Goal: Obtain resource: Obtain resource

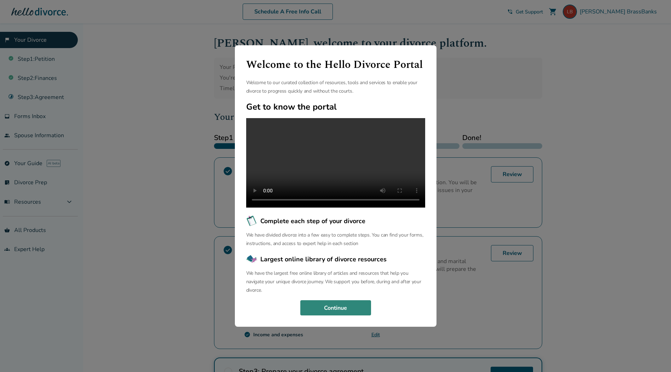
click at [362, 314] on button "Continue" at bounding box center [335, 308] width 71 height 16
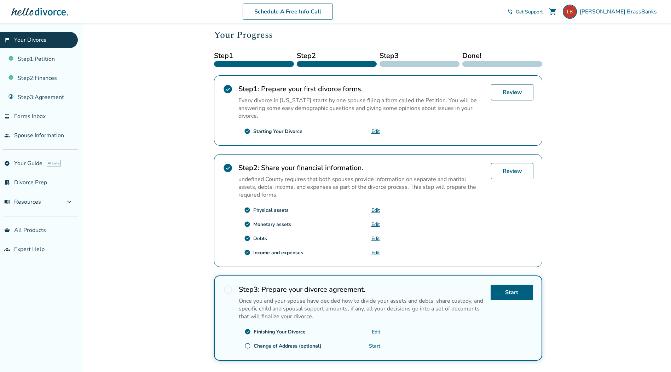
scroll to position [132, 0]
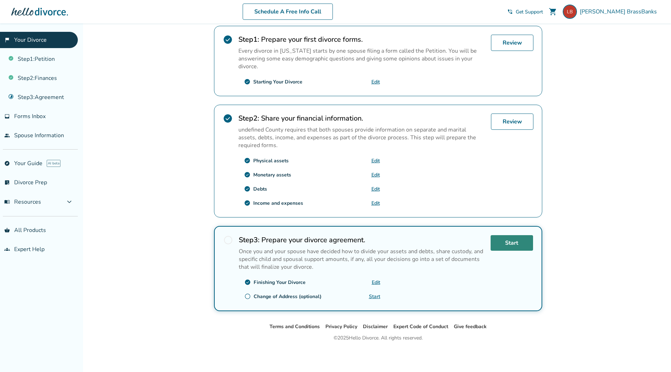
click at [518, 244] on link "Start" at bounding box center [511, 243] width 42 height 16
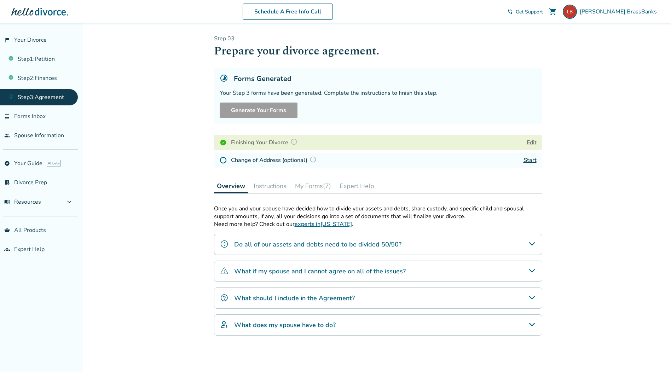
click at [311, 187] on button "My Forms (7)" at bounding box center [313, 186] width 42 height 14
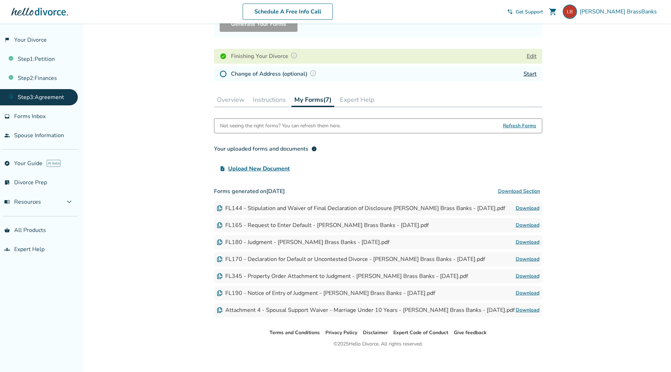
scroll to position [92, 0]
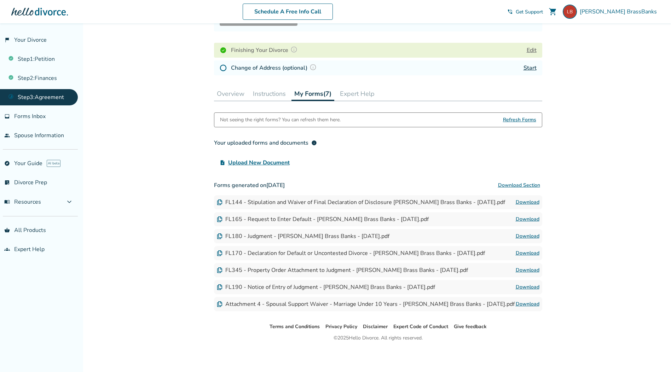
click at [528, 252] on link "Download" at bounding box center [527, 253] width 24 height 8
